Goal: Task Accomplishment & Management: Manage account settings

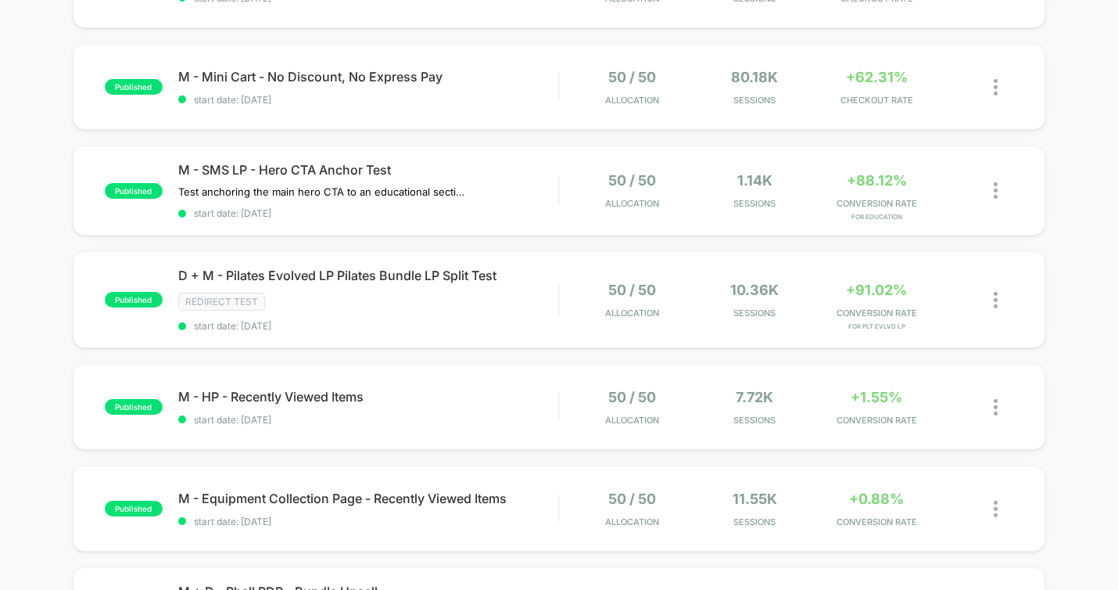
scroll to position [342, 0]
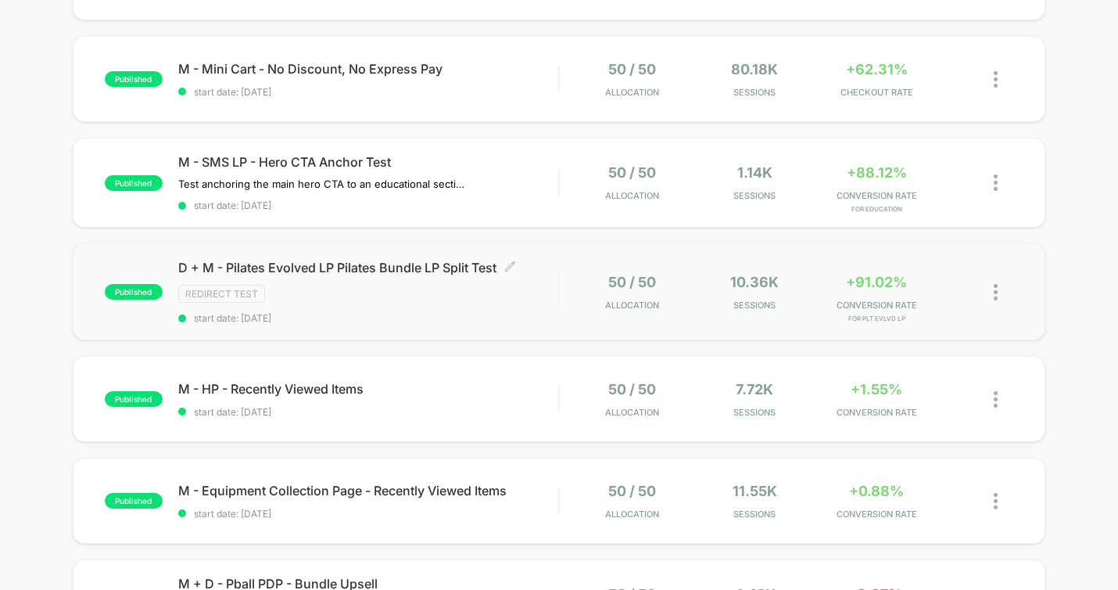
click at [397, 272] on span "D + M - Pilates Evolved LP Pilates Bundle LP Split Test Click to edit experienc…" at bounding box center [368, 268] width 380 height 16
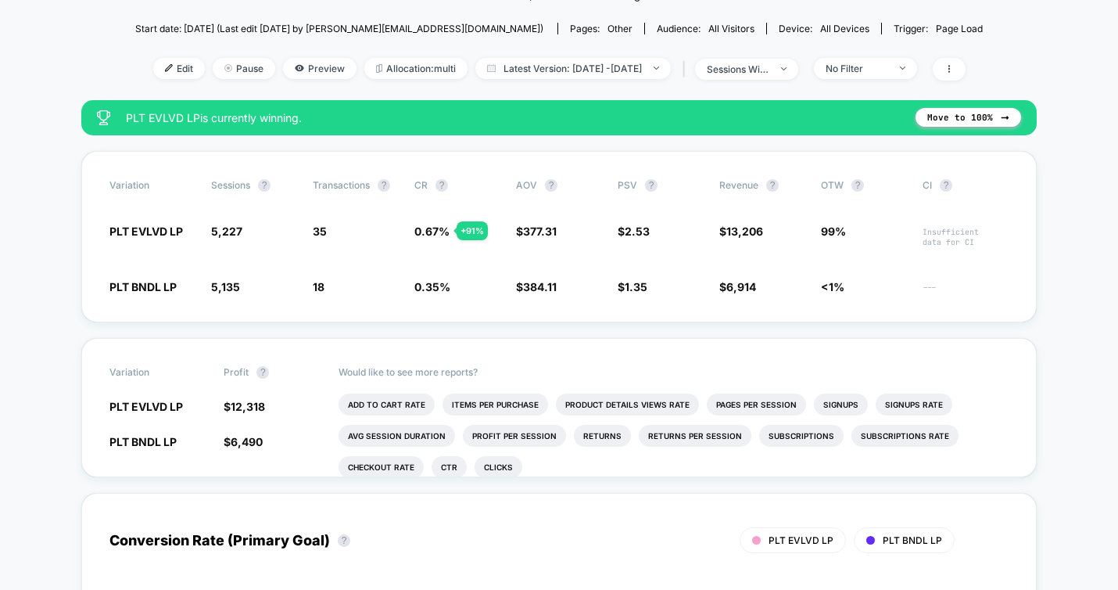
scroll to position [195, 0]
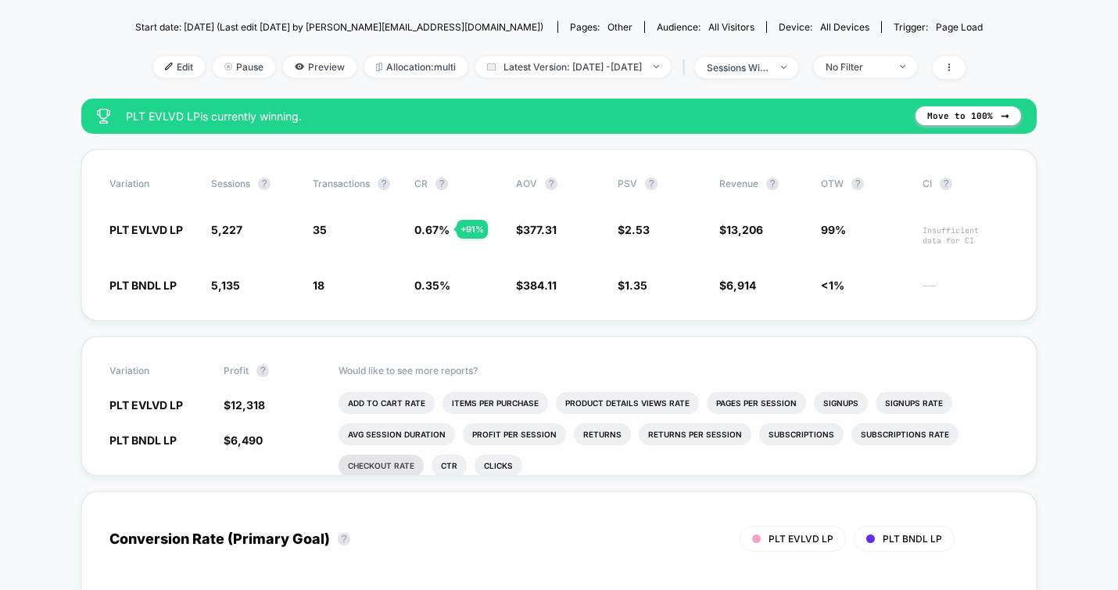
click at [397, 465] on li "Checkout Rate" at bounding box center [381, 465] width 85 height 22
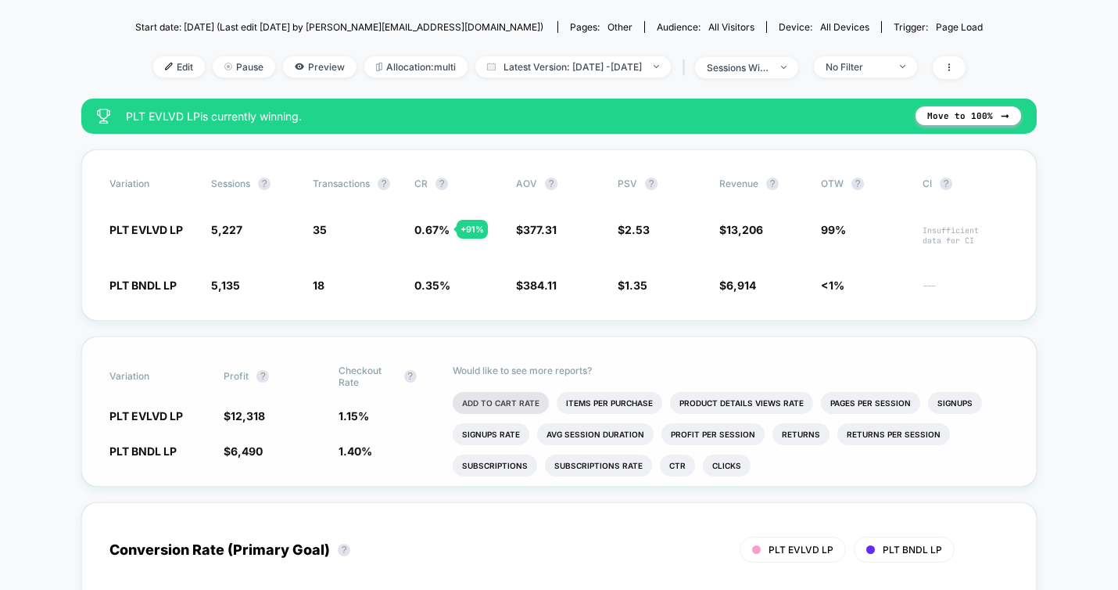
click at [519, 407] on li "Add To Cart Rate" at bounding box center [501, 403] width 96 height 22
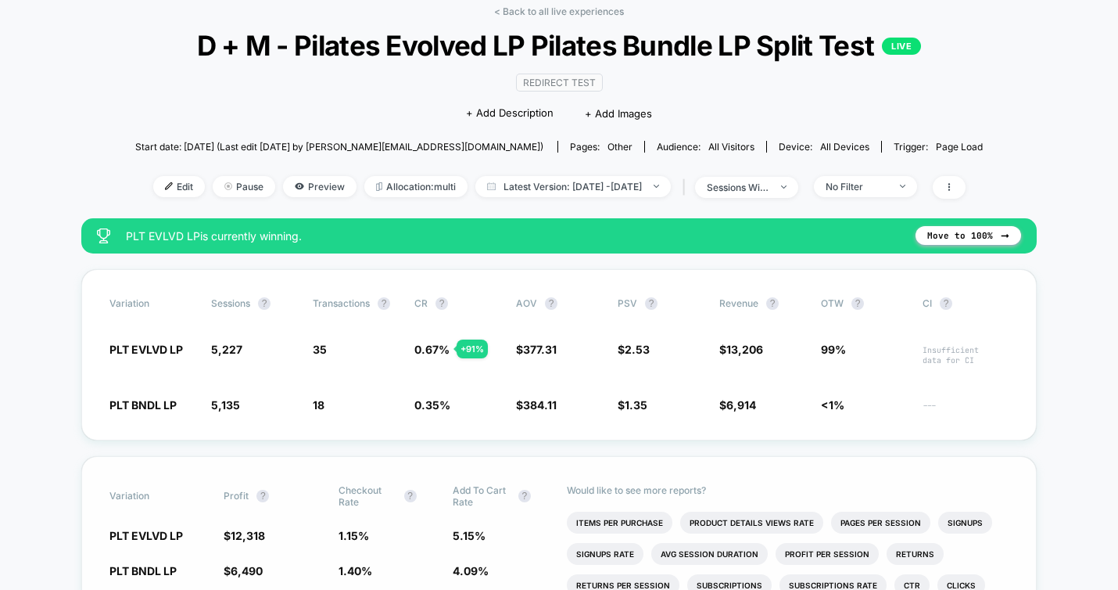
scroll to position [73, 0]
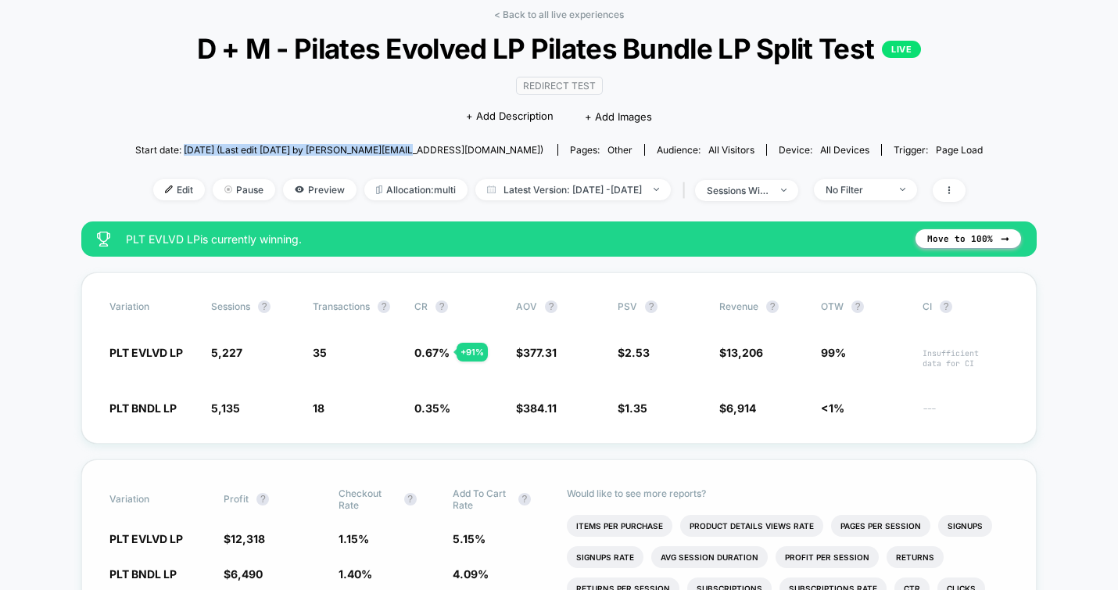
drag, startPoint x: 239, startPoint y: 146, endPoint x: 461, endPoint y: 154, distance: 222.2
click at [461, 154] on span "Start date: [DATE] (Last edit [DATE] by [PERSON_NAME][EMAIL_ADDRESS][DOMAIN_NAM…" at bounding box center [339, 150] width 408 height 12
click at [351, 149] on span "Start date: [DATE] (Last edit [DATE] by [PERSON_NAME][EMAIL_ADDRESS][DOMAIN_NAM…" at bounding box center [339, 150] width 408 height 12
click at [888, 186] on div "No Filter" at bounding box center [857, 190] width 63 height 12
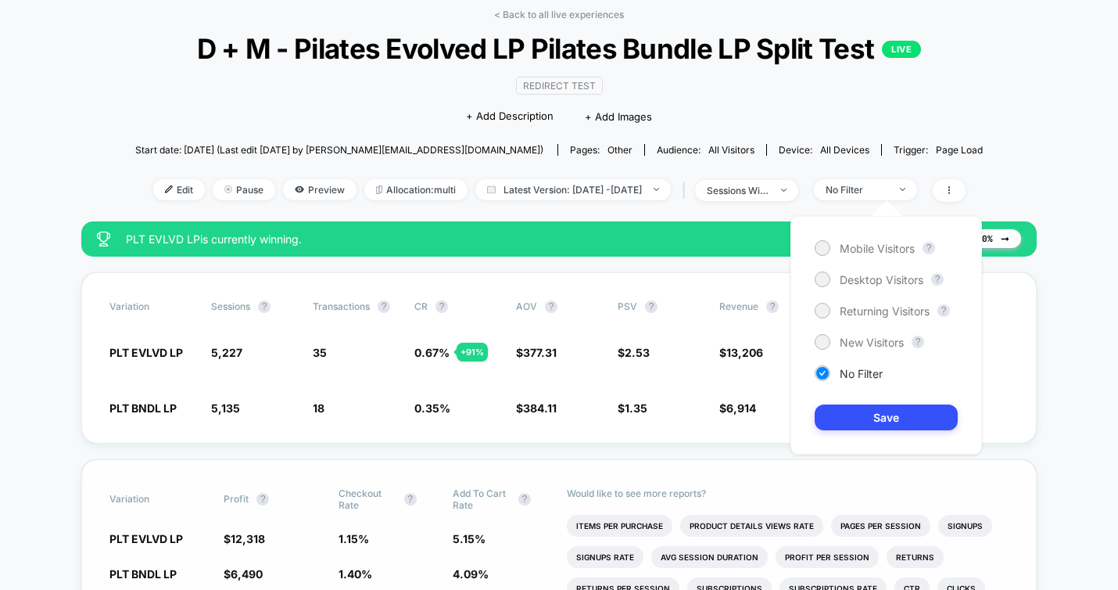
click at [879, 252] on span "Mobile Visitors" at bounding box center [877, 248] width 75 height 13
click at [888, 407] on button "Save" at bounding box center [886, 417] width 143 height 26
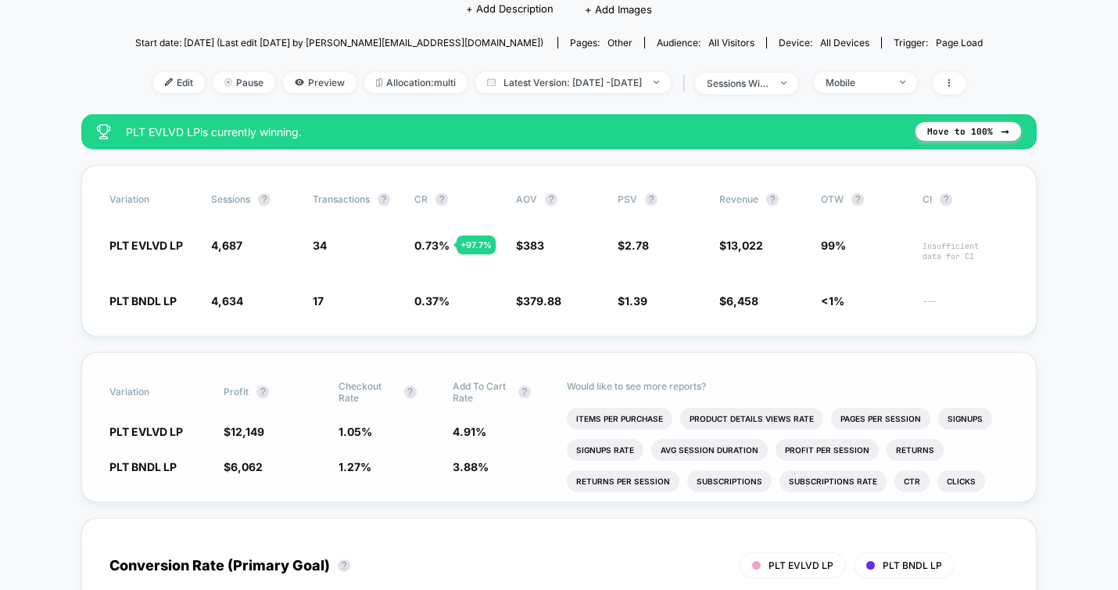
scroll to position [182, 0]
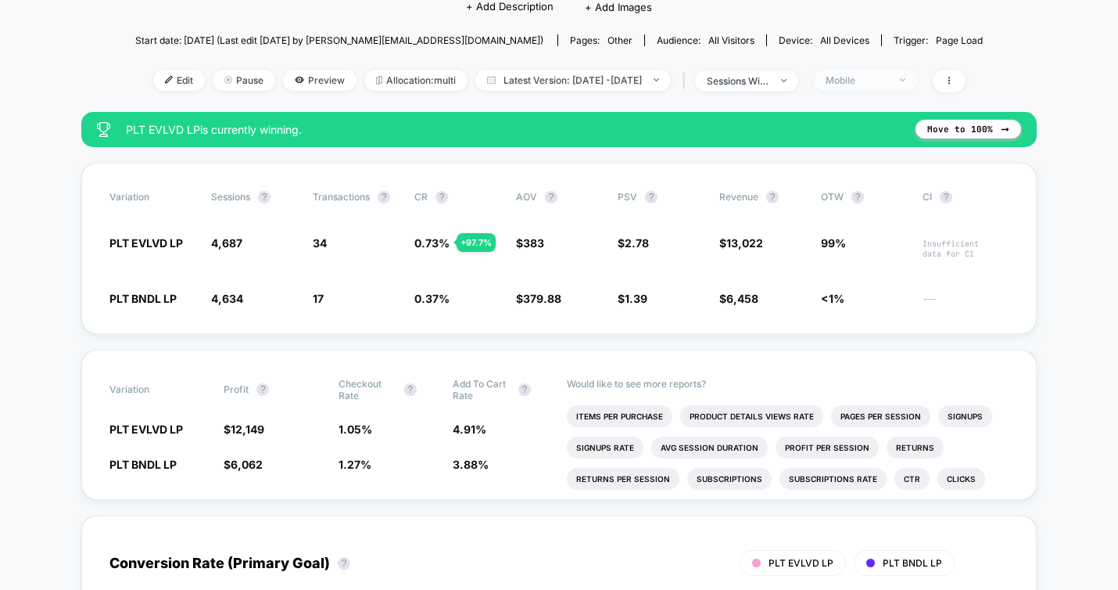
click at [888, 81] on div "Mobile" at bounding box center [857, 80] width 63 height 12
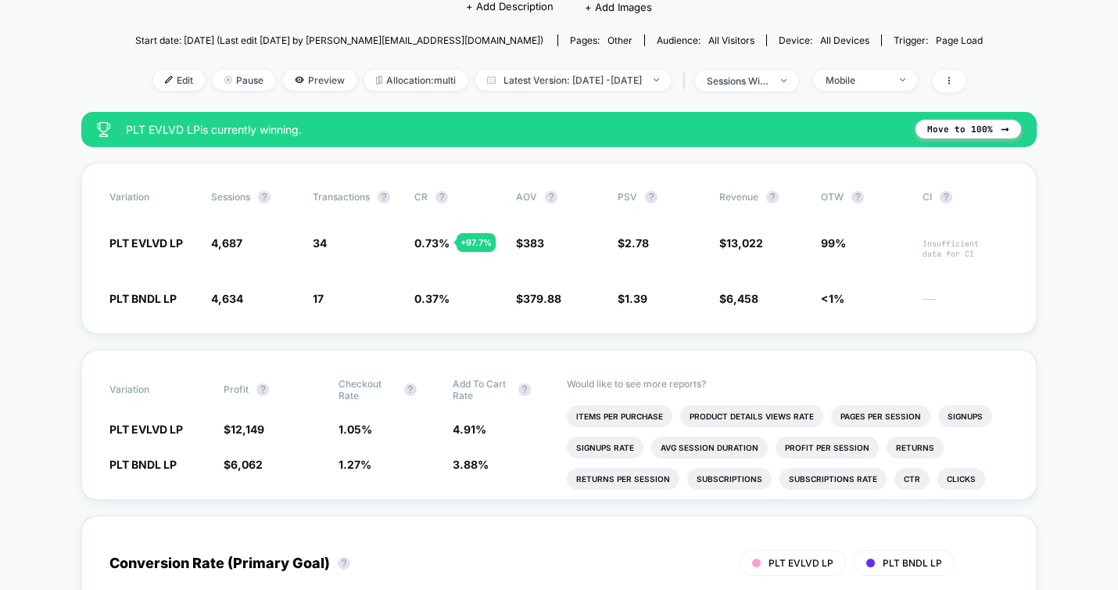
scroll to position [0, 0]
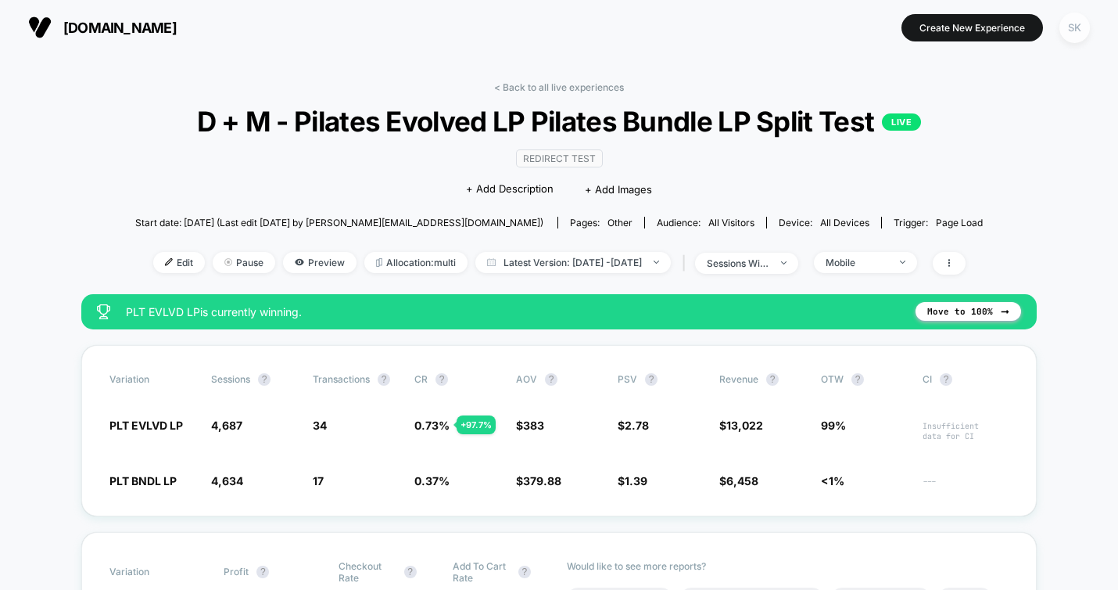
click at [1078, 24] on div "SK" at bounding box center [1074, 28] width 30 height 30
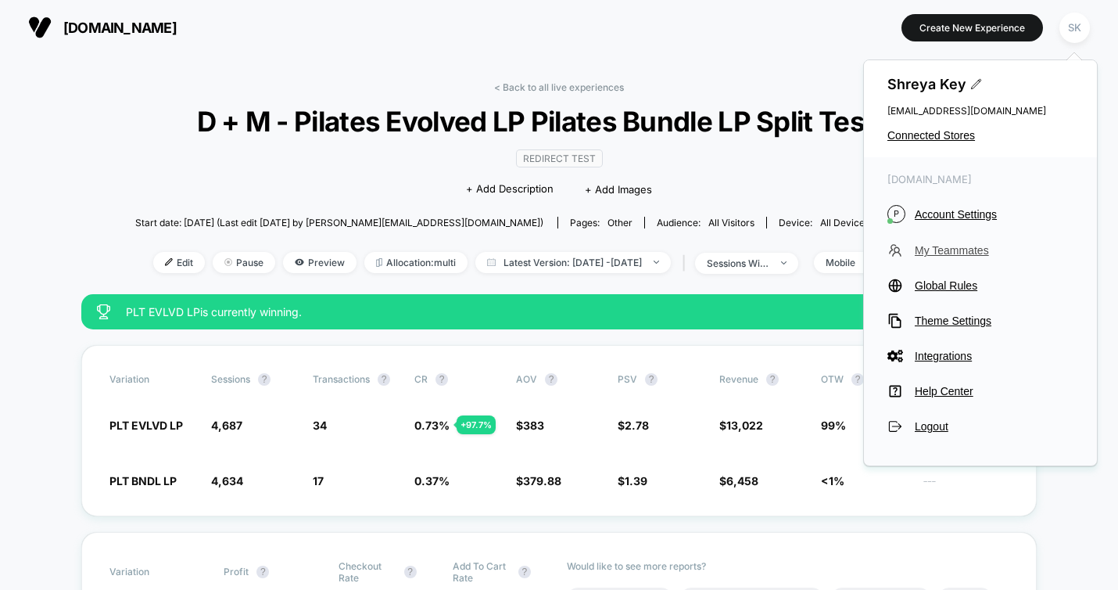
click at [949, 254] on span "My Teammates" at bounding box center [994, 250] width 159 height 13
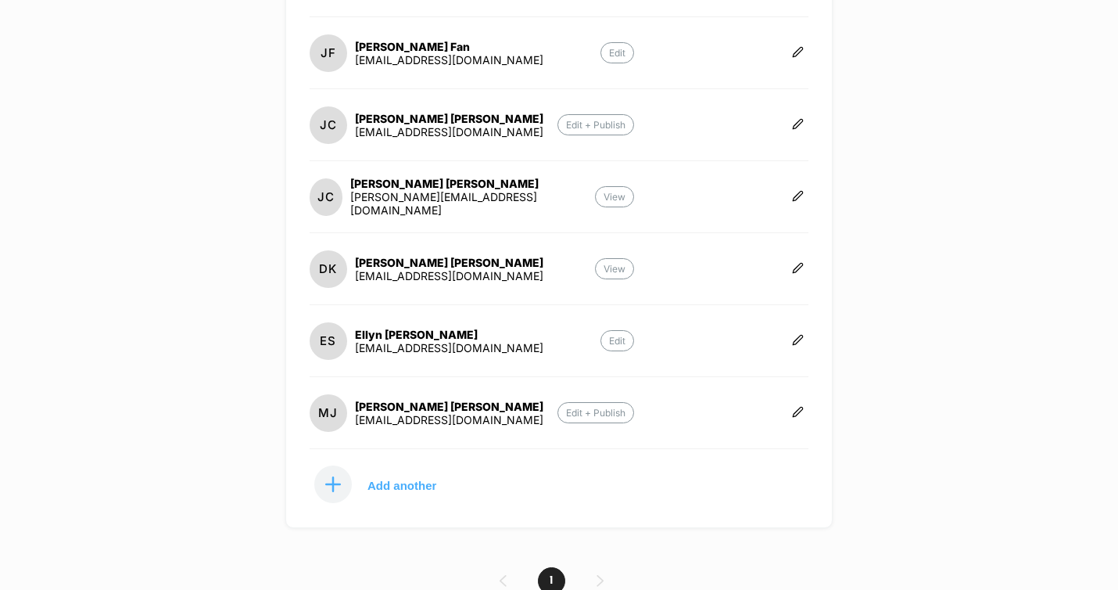
scroll to position [426, 0]
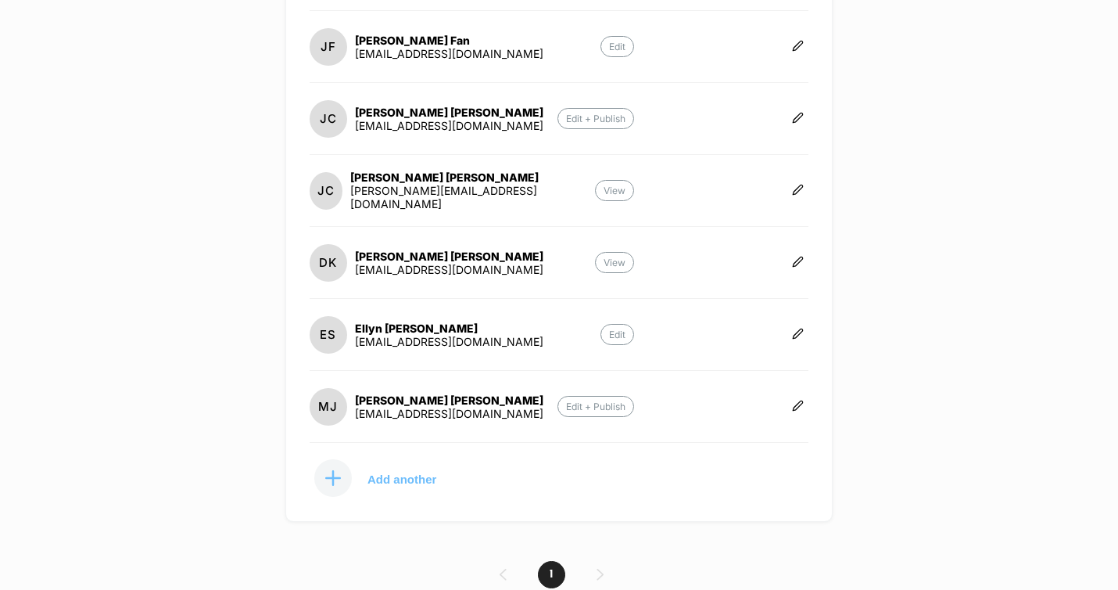
click at [410, 477] on p "Add another" at bounding box center [401, 479] width 69 height 8
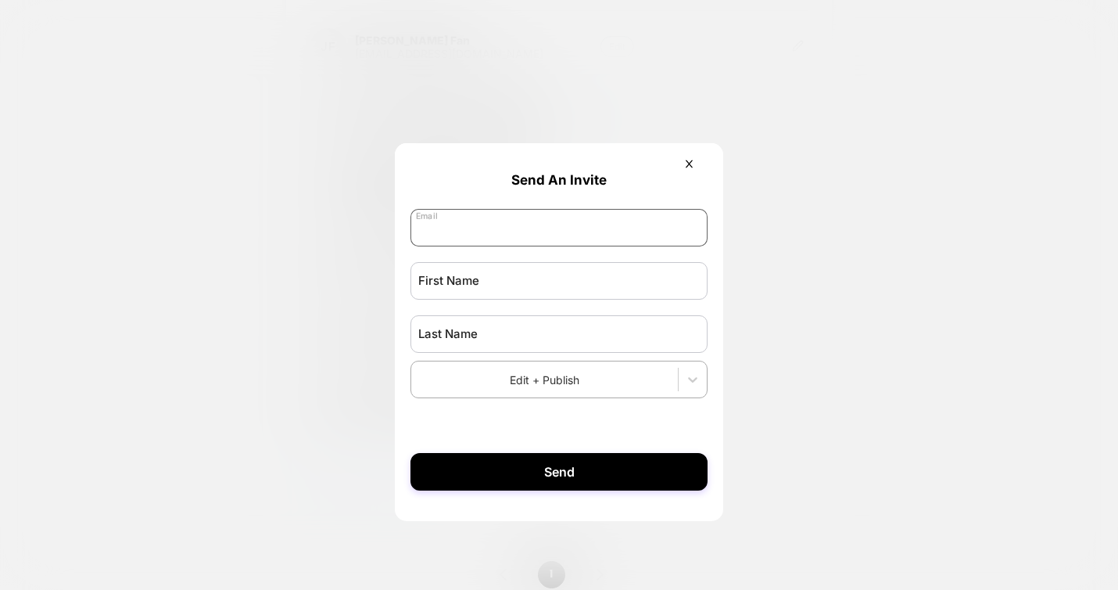
click at [543, 236] on input "email" at bounding box center [558, 228] width 297 height 38
type input "**********"
type input "*****"
type input "****"
click at [685, 396] on div at bounding box center [692, 379] width 29 height 36
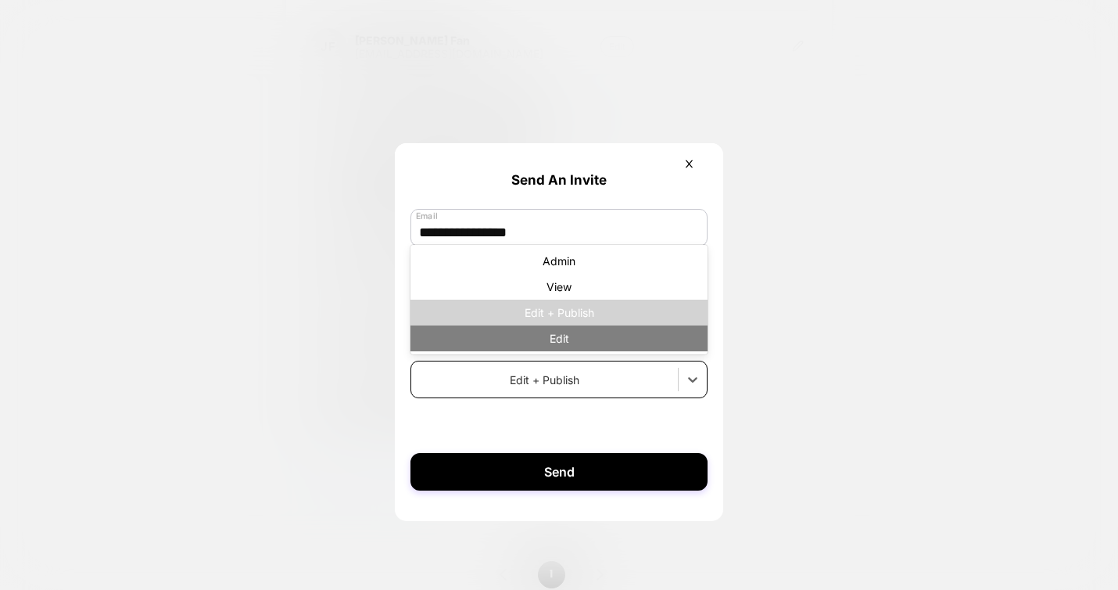
click at [585, 340] on div "Edit" at bounding box center [558, 338] width 297 height 26
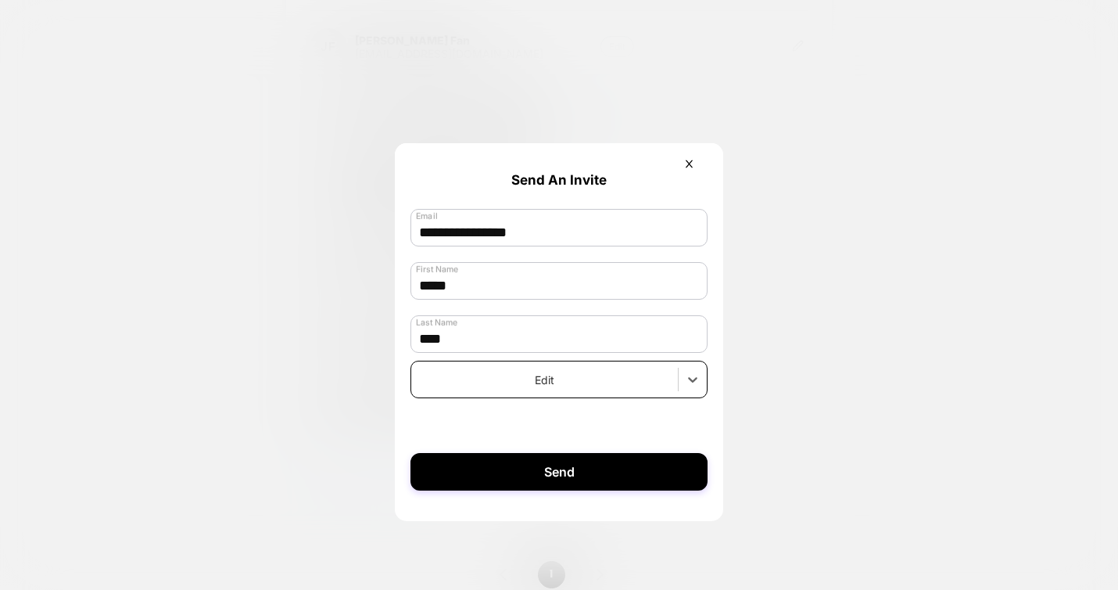
click at [875, 375] on div at bounding box center [559, 295] width 1118 height 590
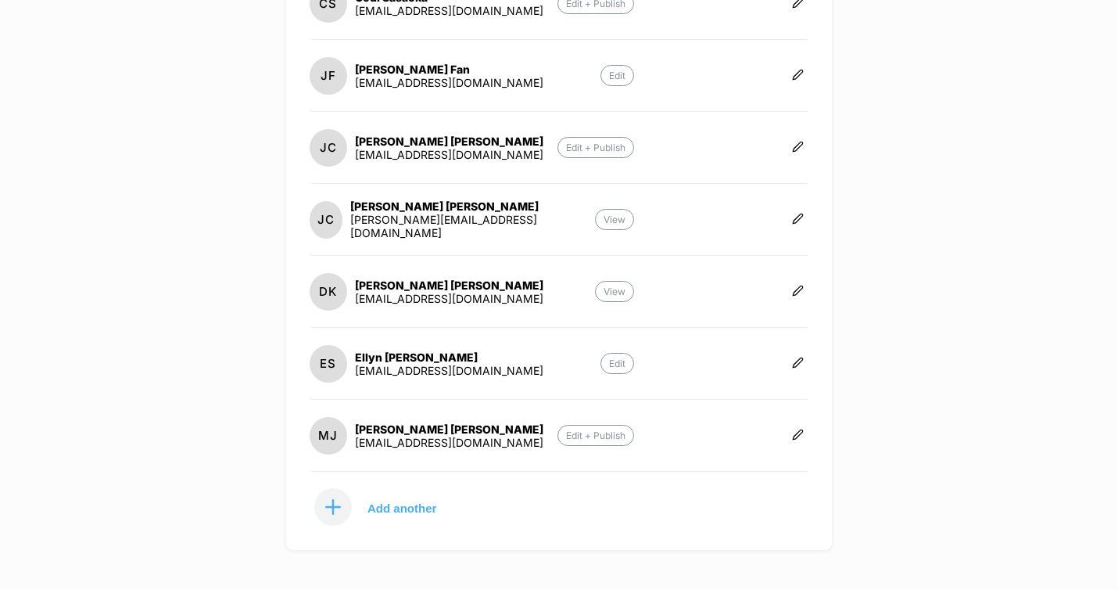
scroll to position [470, 0]
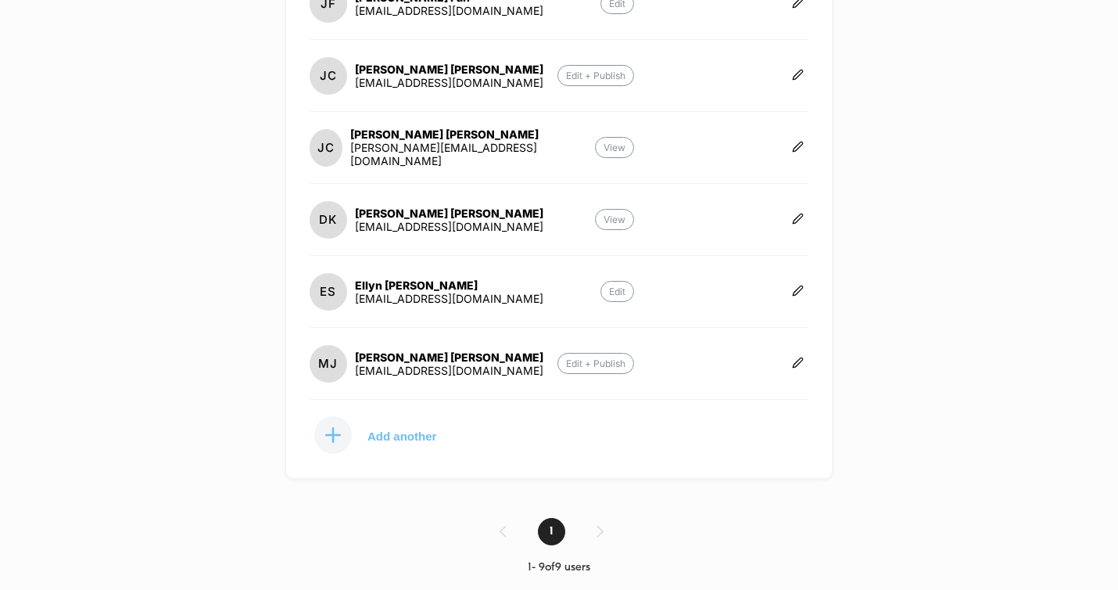
click at [371, 439] on p "Add another" at bounding box center [401, 436] width 69 height 8
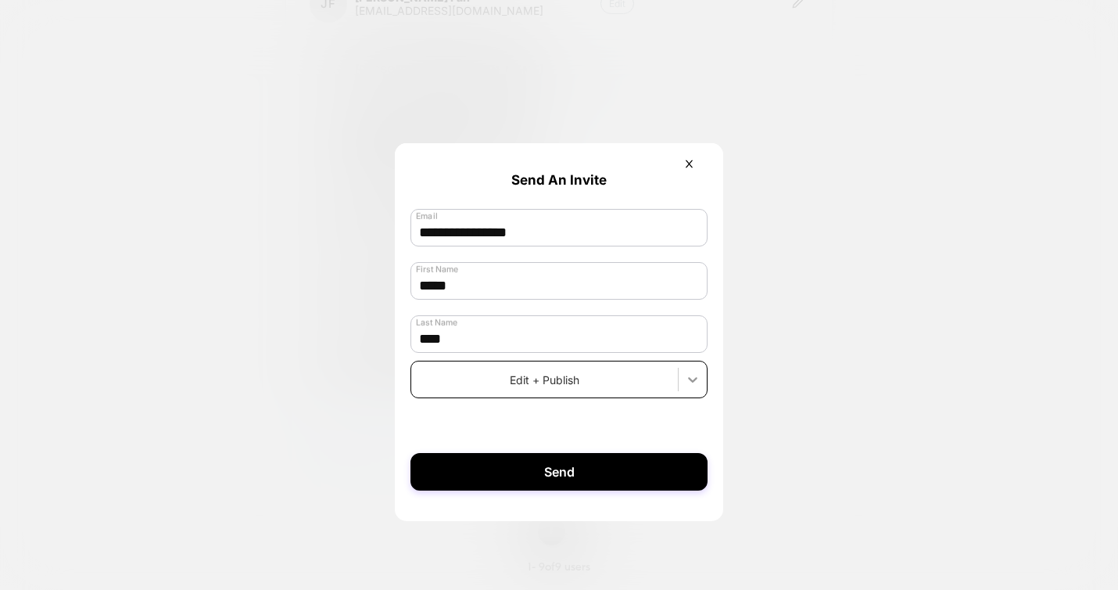
click at [683, 378] on div at bounding box center [693, 379] width 28 height 28
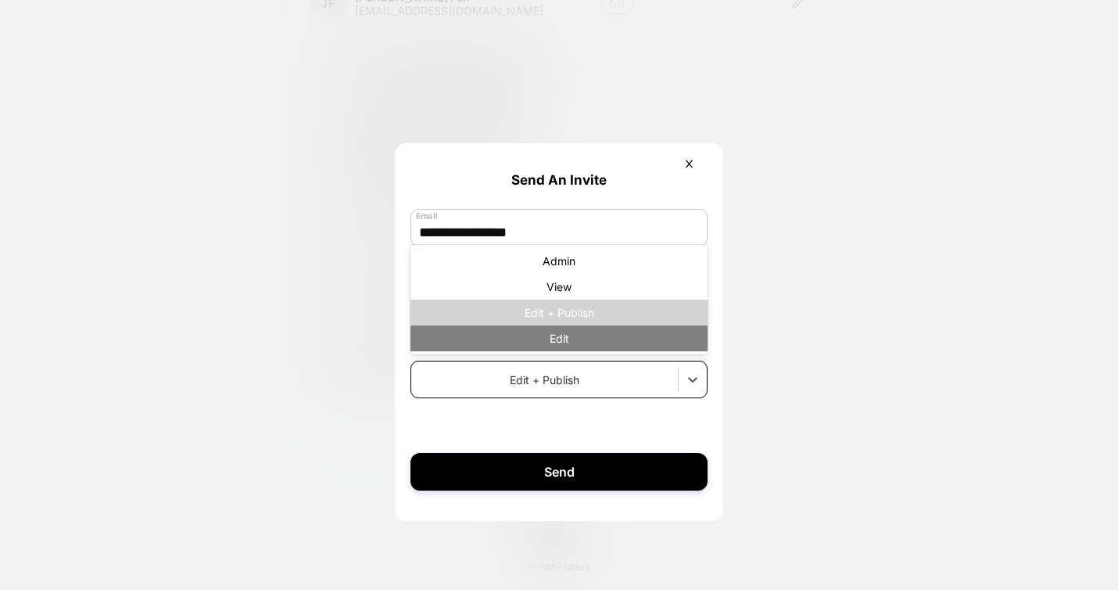
click at [548, 338] on div "Edit" at bounding box center [558, 338] width 297 height 26
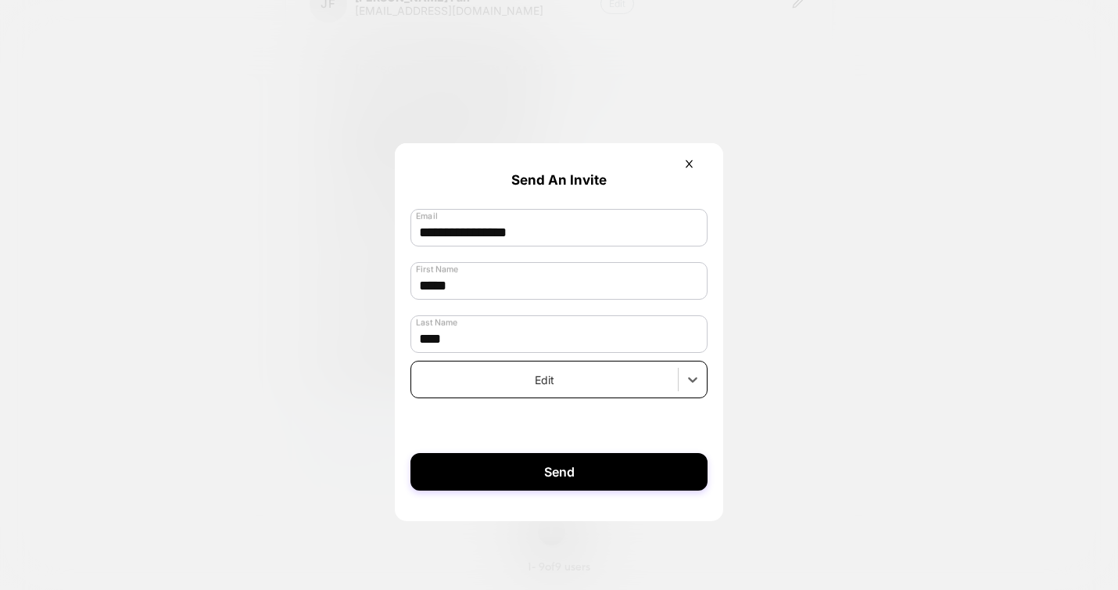
click at [563, 422] on form "**********" at bounding box center [559, 324] width 328 height 363
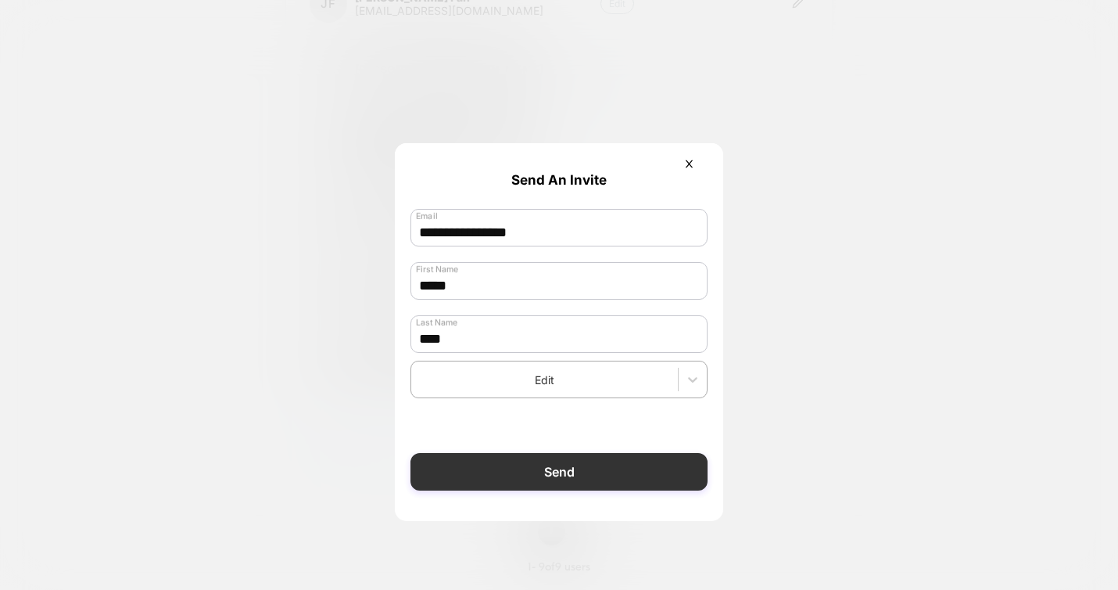
click at [552, 479] on button "Send" at bounding box center [558, 472] width 297 height 38
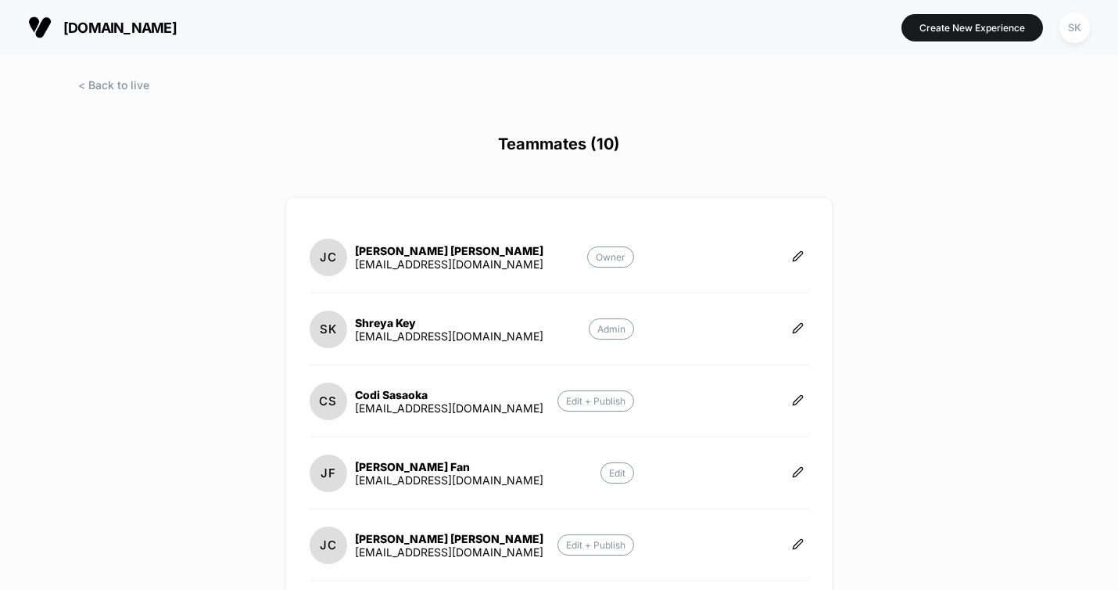
scroll to position [1, 0]
click at [113, 85] on span at bounding box center [113, 83] width 71 height 13
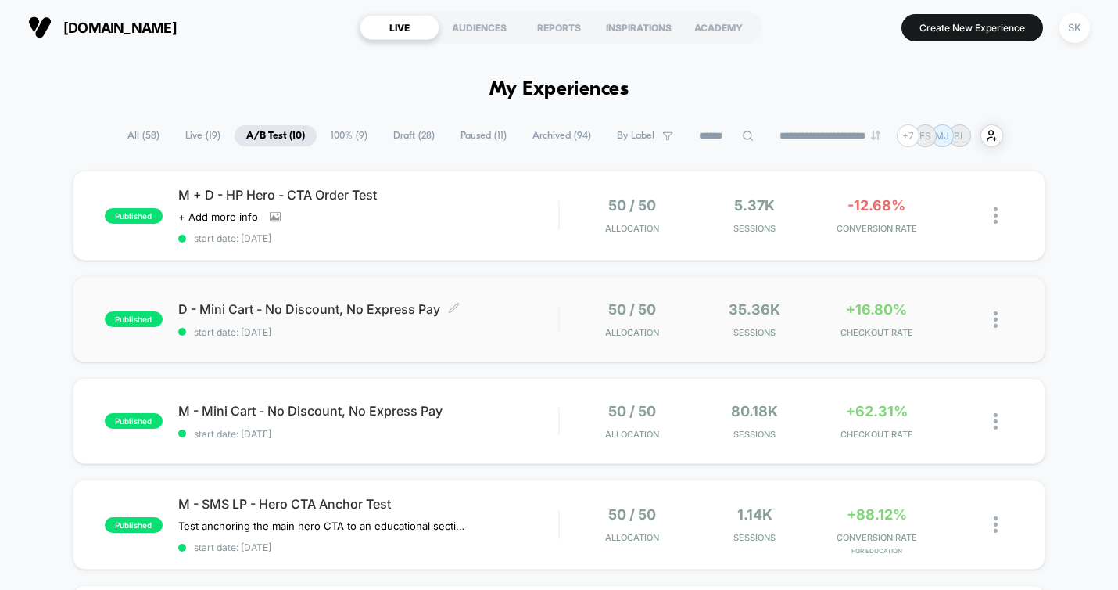
click at [445, 306] on span "D - Mini Cart - No Discount, No Express Pay Click to edit experience details" at bounding box center [368, 309] width 380 height 16
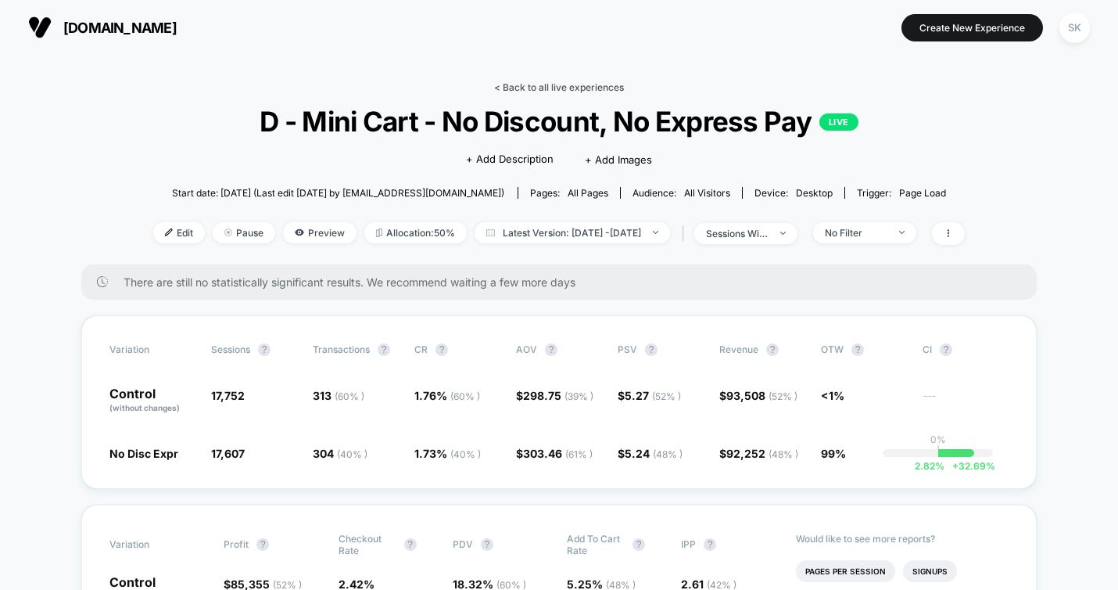
click at [518, 87] on link "< Back to all live experiences" at bounding box center [559, 87] width 130 height 12
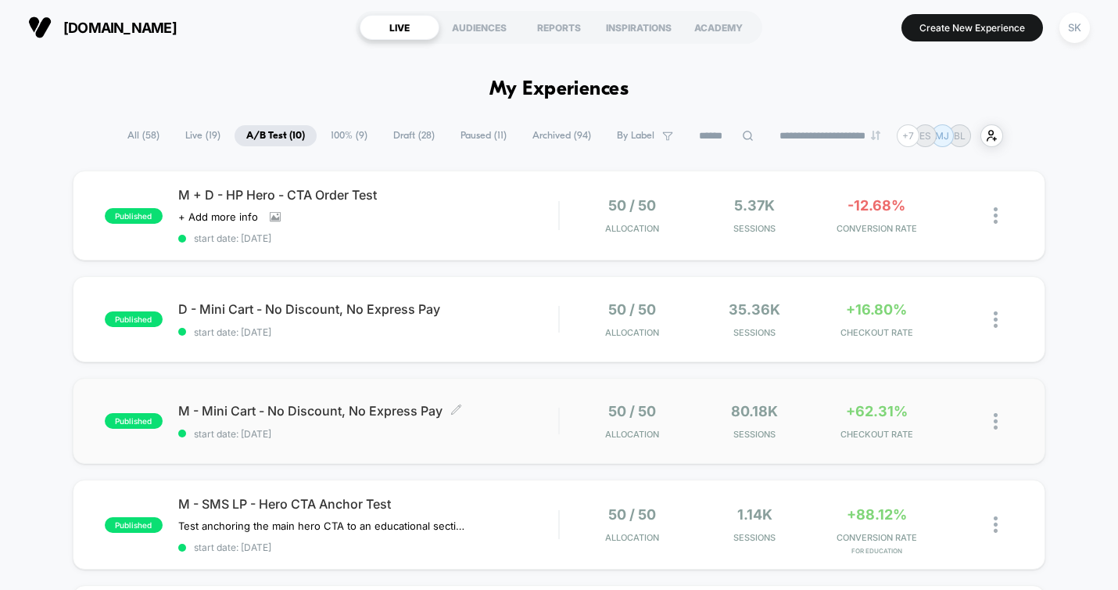
click at [511, 435] on span "start date: [DATE]" at bounding box center [368, 434] width 380 height 12
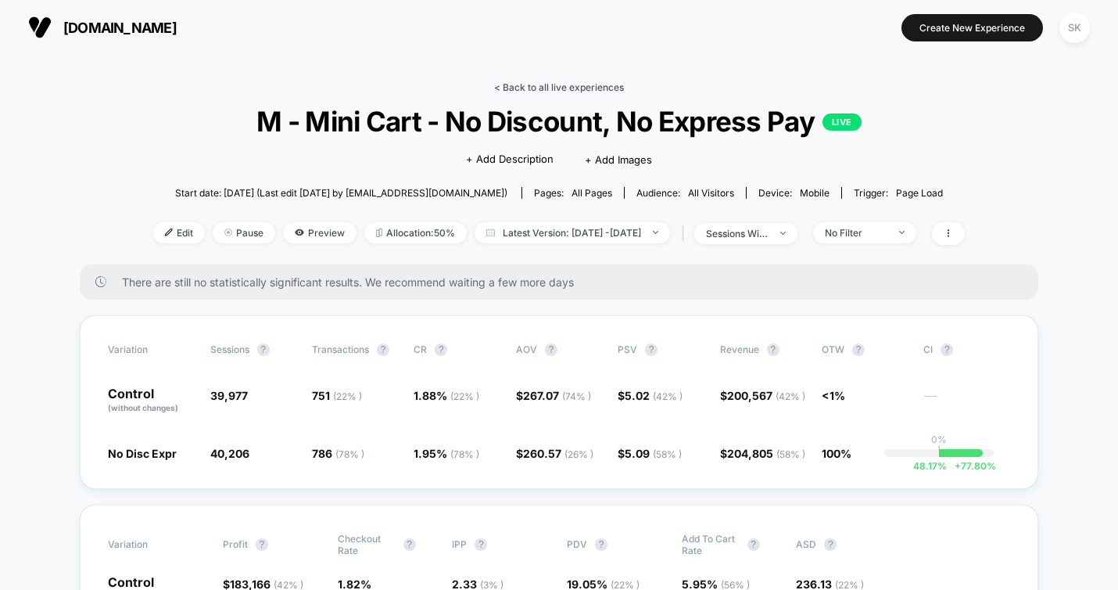
click at [519, 85] on link "< Back to all live experiences" at bounding box center [559, 87] width 130 height 12
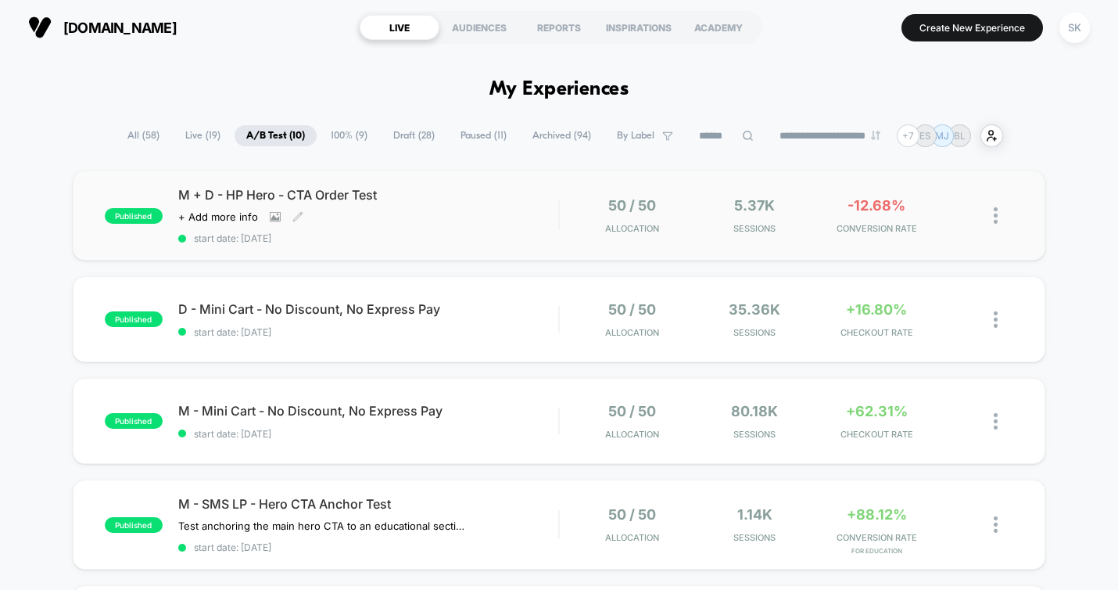
click at [476, 227] on div "M + D - HP Hero - CTA Order Test Click to view images Click to edit experience …" at bounding box center [368, 215] width 380 height 57
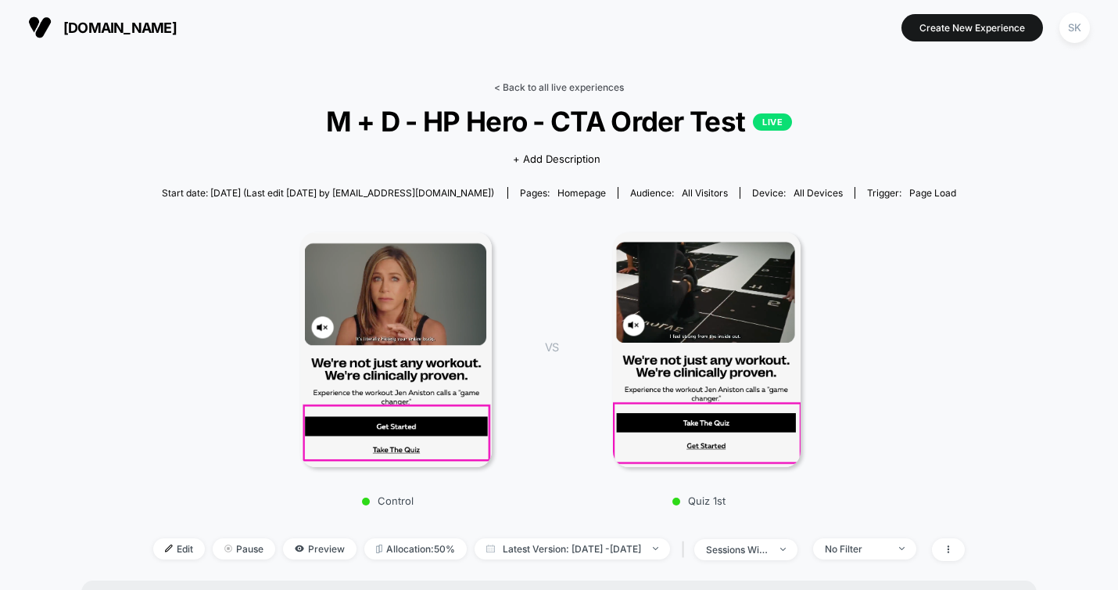
click at [538, 86] on link "< Back to all live experiences" at bounding box center [559, 87] width 130 height 12
